Goal: Task Accomplishment & Management: Manage account settings

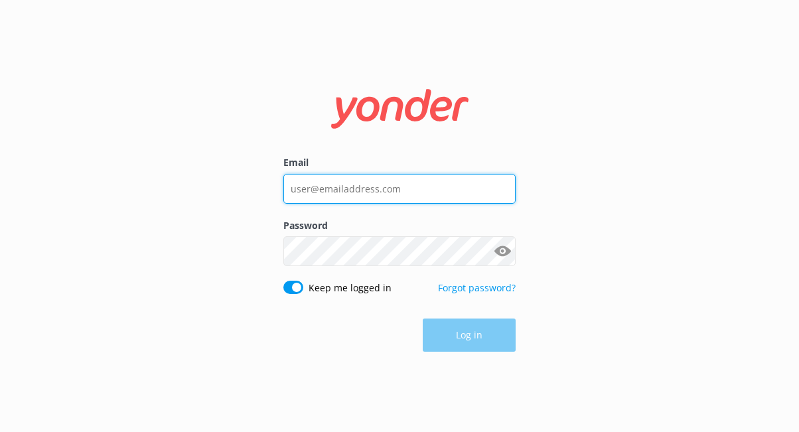
click at [353, 192] on input "Email" at bounding box center [399, 189] width 232 height 30
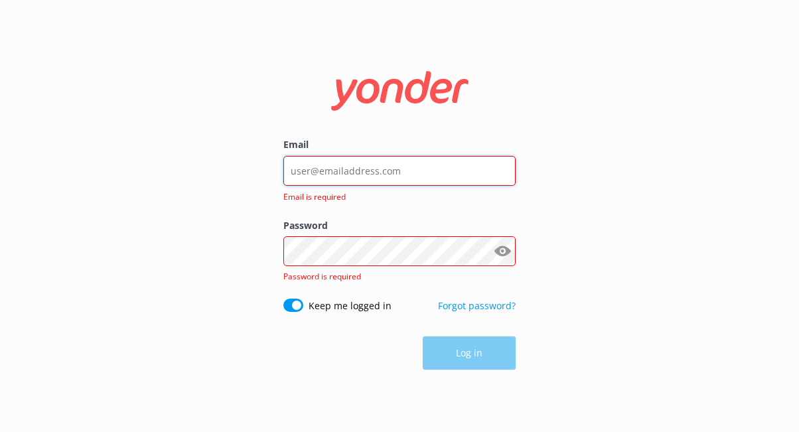
type input "[EMAIL_ADDRESS][DOMAIN_NAME]"
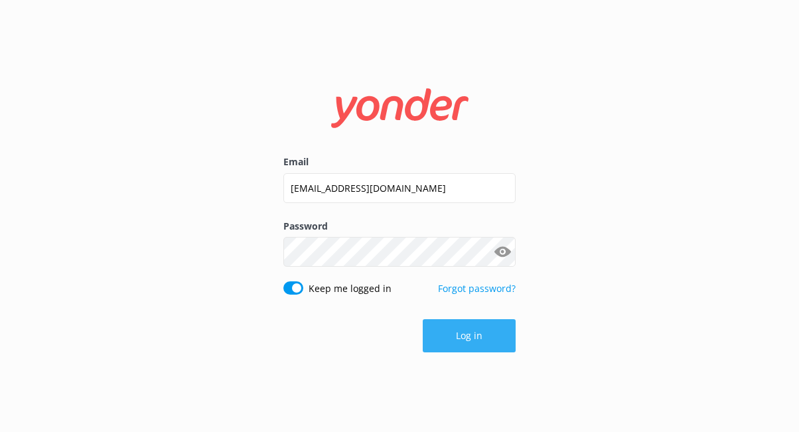
click at [503, 338] on button "Log in" at bounding box center [469, 335] width 93 height 33
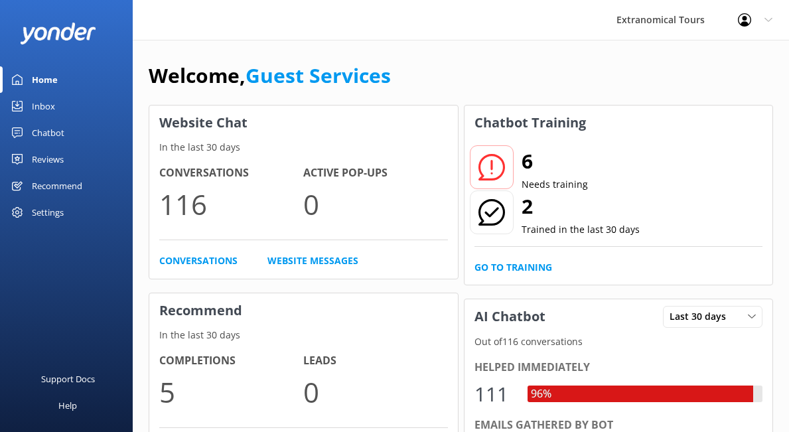
click at [38, 113] on div "Inbox" at bounding box center [43, 106] width 23 height 27
